Goal: Check status: Check status

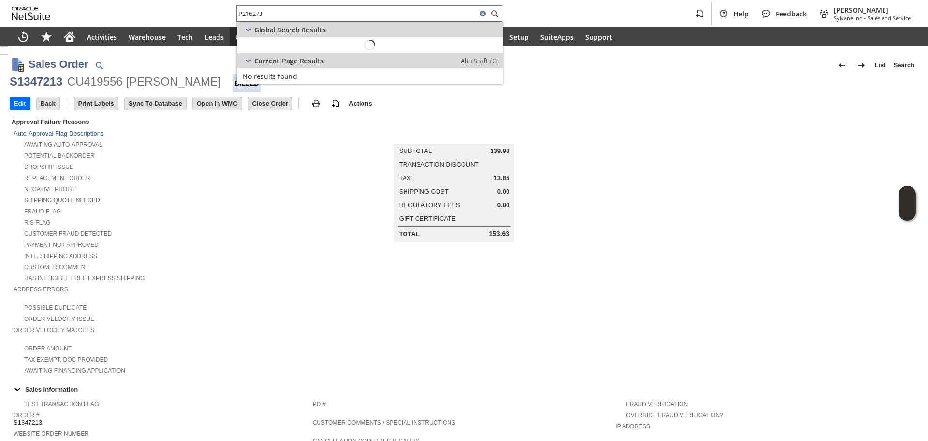
scroll to position [447, 0]
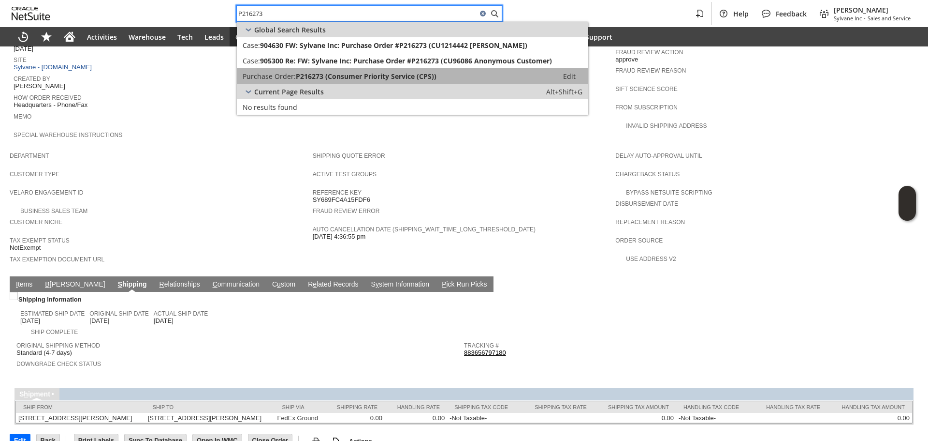
click at [330, 70] on link "Purchase Order: P216273 (Consumer Priority Service (CPS)) Edit" at bounding box center [413, 75] width 352 height 15
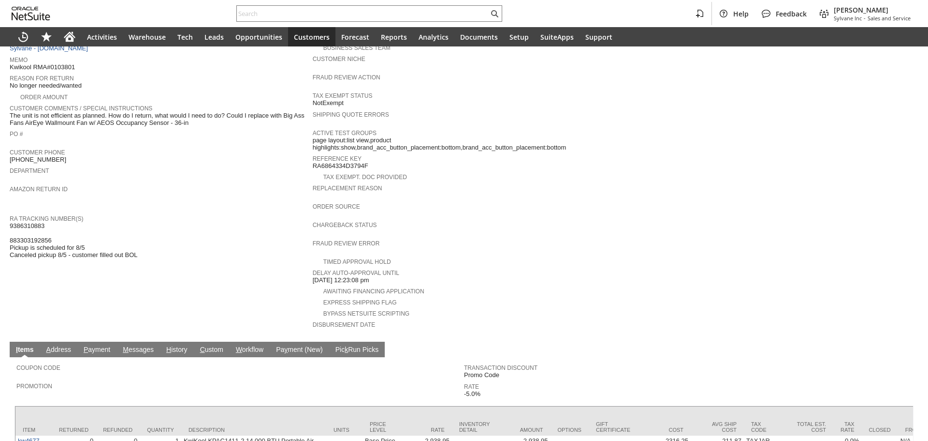
scroll to position [193, 0]
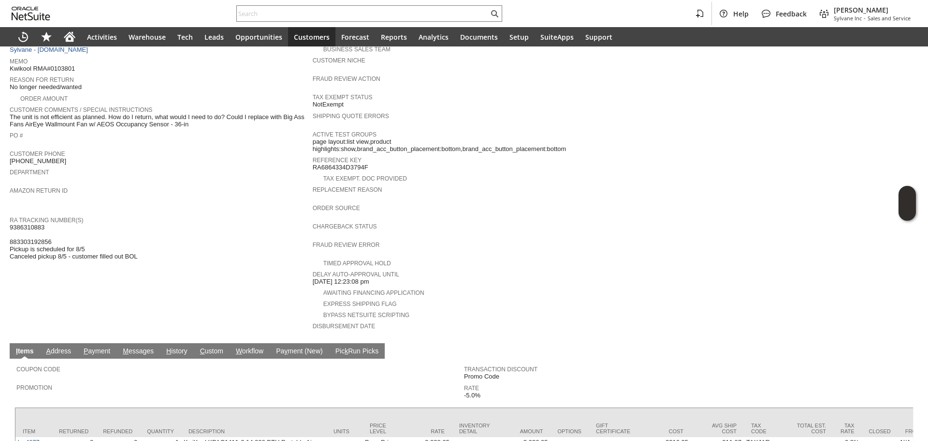
click at [17, 223] on span "9386310883 883303192856 Pickup is scheduled for 8/5 Canceled pickup 8/5 - custo…" at bounding box center [74, 241] width 128 height 37
copy span "9386310883"
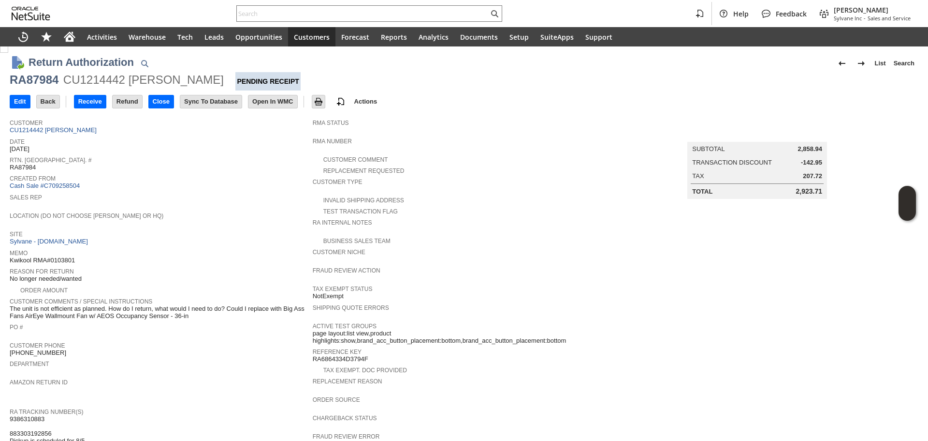
scroll to position [0, 0]
click at [66, 132] on link "CU1214442 Sasha Jones" at bounding box center [54, 131] width 89 height 7
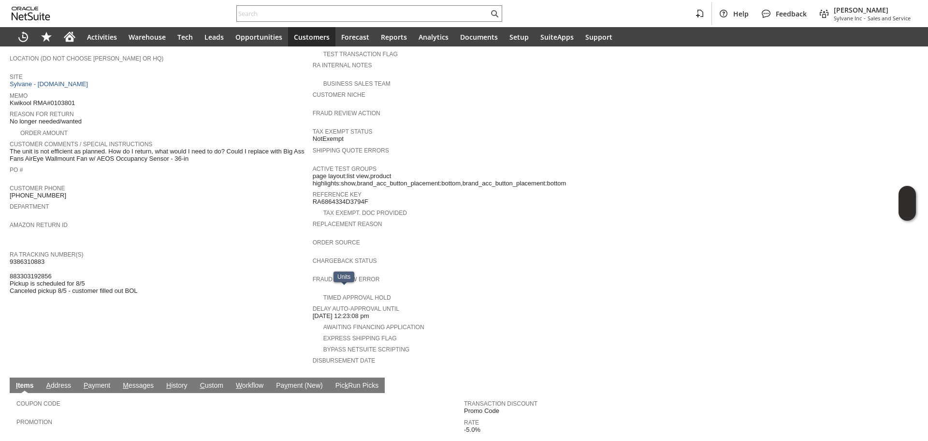
scroll to position [135, 0]
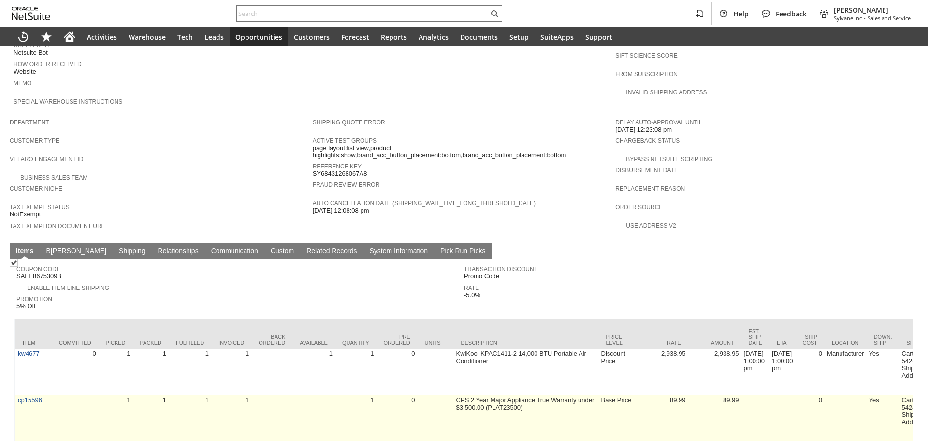
scroll to position [501, 0]
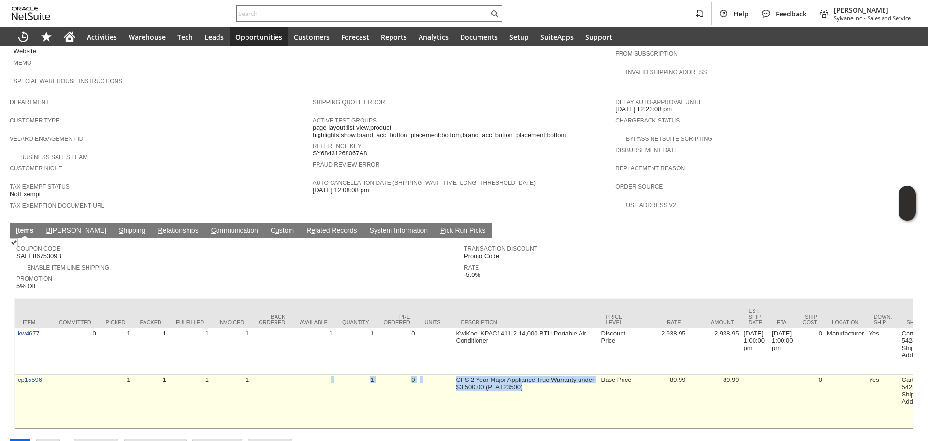
drag, startPoint x: 329, startPoint y: 395, endPoint x: 538, endPoint y: 394, distance: 208.4
drag, startPoint x: 545, startPoint y: 389, endPoint x: 442, endPoint y: 390, distance: 103.5
click at [545, 389] on td "CPS 2 Year Major Appliance True Warranty under $3,500.00 (PLAT23500)" at bounding box center [526, 401] width 145 height 54
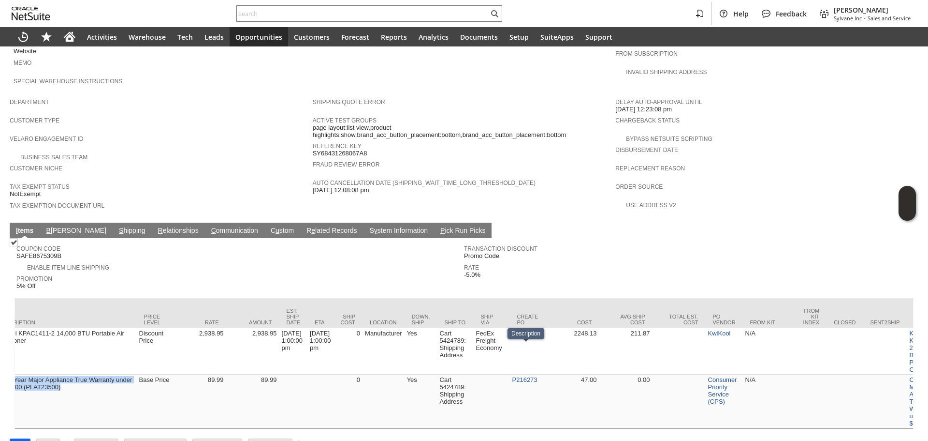
scroll to position [0, 486]
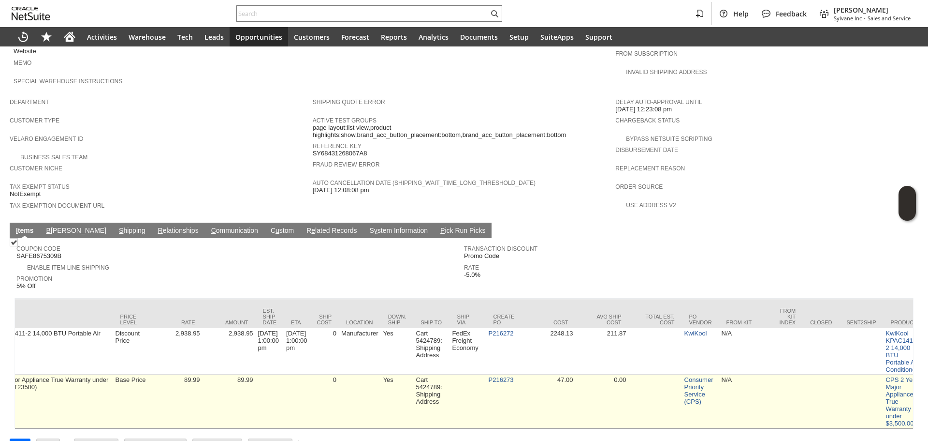
click at [481, 388] on td at bounding box center [468, 401] width 36 height 54
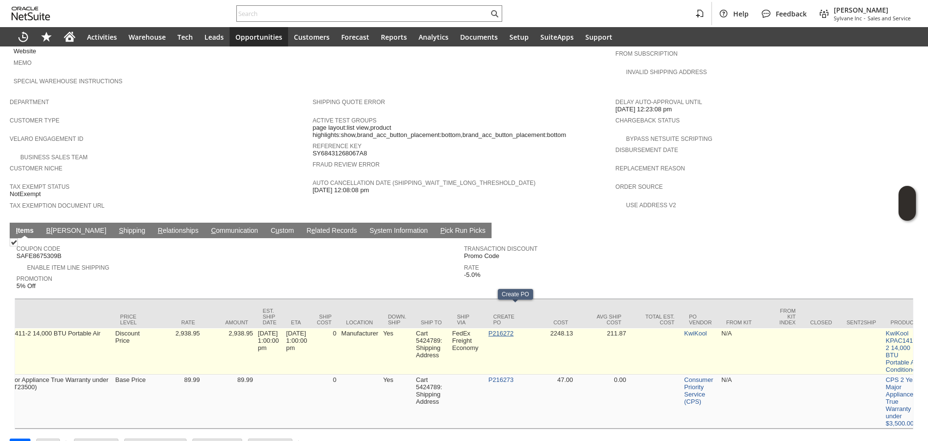
click at [514, 329] on link "P216272" at bounding box center [501, 332] width 25 height 7
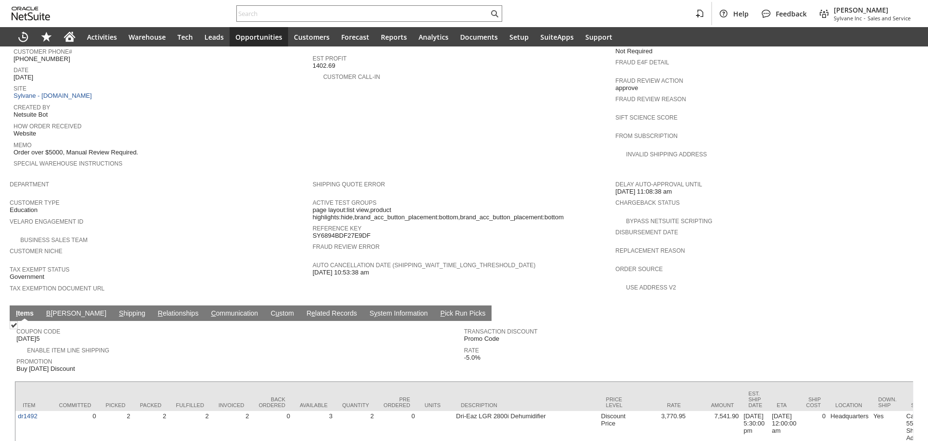
scroll to position [440, 0]
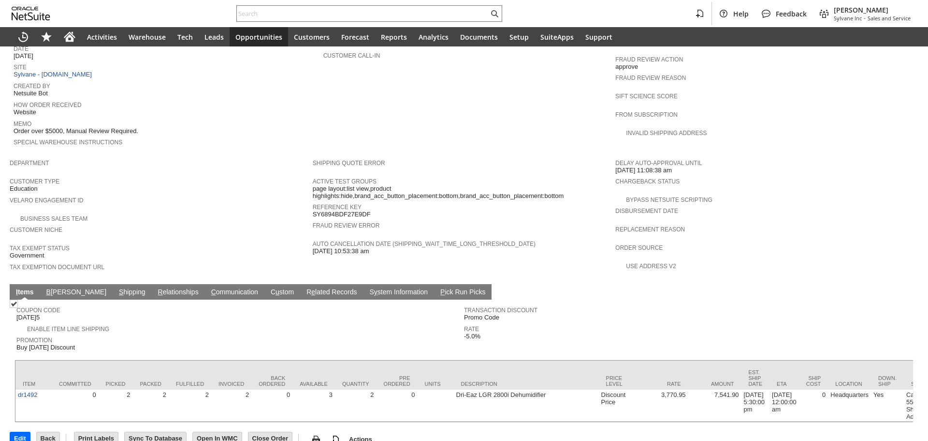
click at [117, 288] on link "S hipping" at bounding box center [132, 292] width 31 height 9
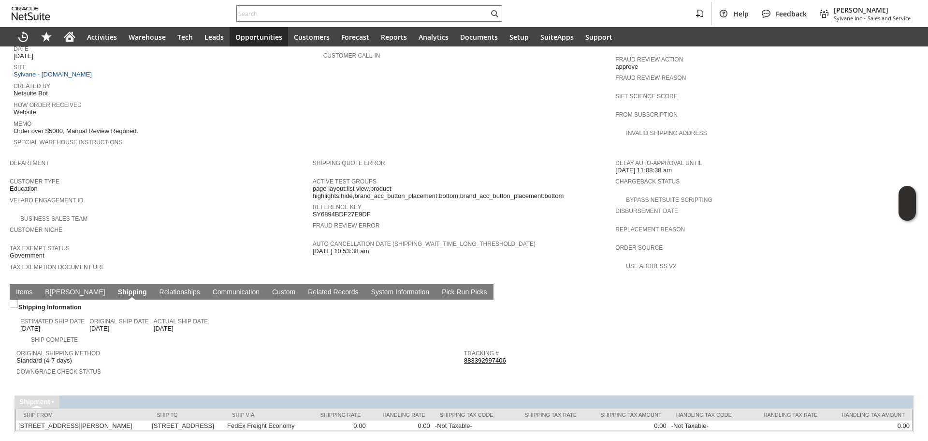
click at [487, 344] on td "Tracking # 883392997406" at bounding box center [688, 354] width 448 height 21
click at [487, 356] on link "883392997406" at bounding box center [485, 359] width 42 height 7
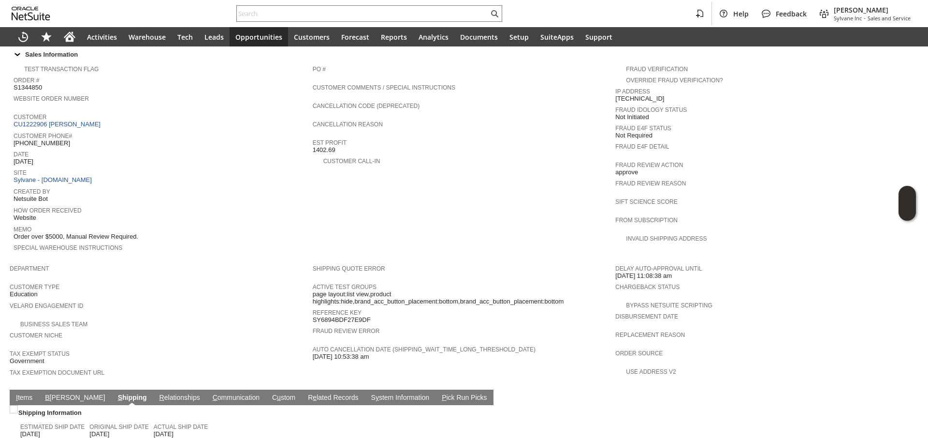
scroll to position [295, 0]
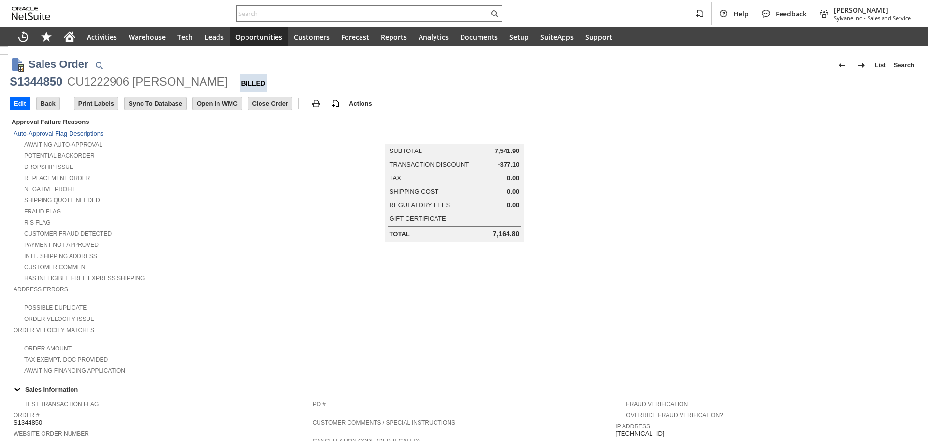
scroll to position [414, 0]
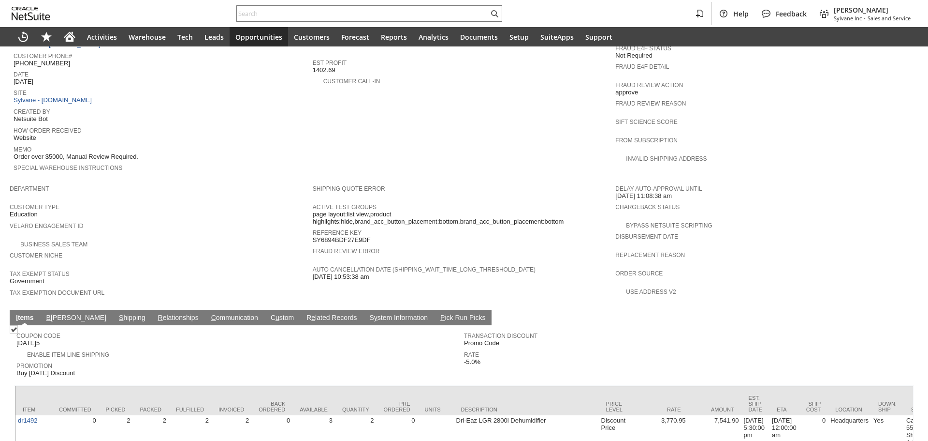
click at [117, 313] on link "S hipping" at bounding box center [132, 317] width 31 height 9
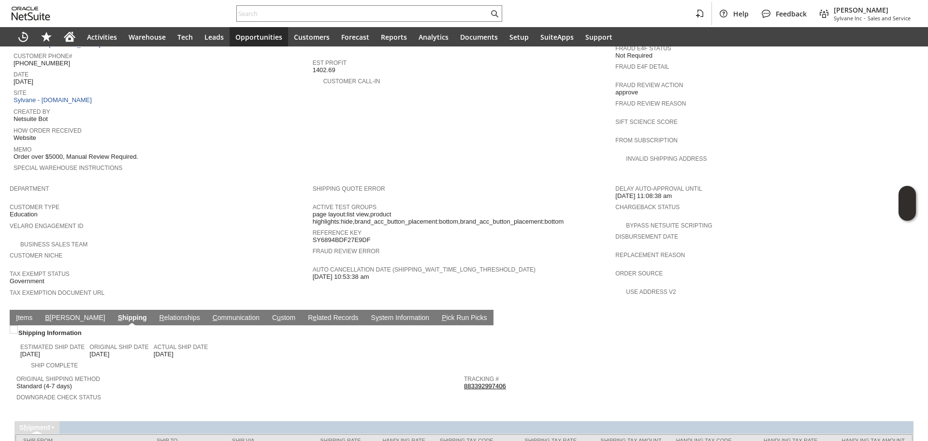
click at [480, 382] on link "883392997406" at bounding box center [485, 385] width 42 height 7
